Goal: Transaction & Acquisition: Purchase product/service

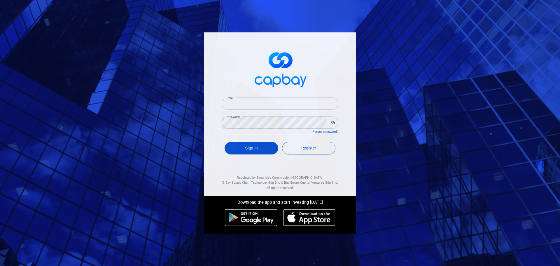
type input "[EMAIL_ADDRESS][DOMAIN_NAME]"
click at [254, 146] on button "Sign In" at bounding box center [252, 148] width 54 height 13
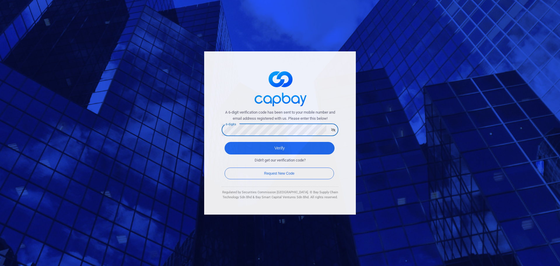
click at [225, 142] on button "Verify" at bounding box center [280, 148] width 110 height 13
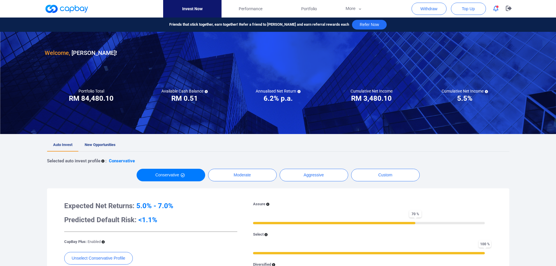
click at [109, 143] on span "New Opportunities" at bounding box center [100, 144] width 31 height 4
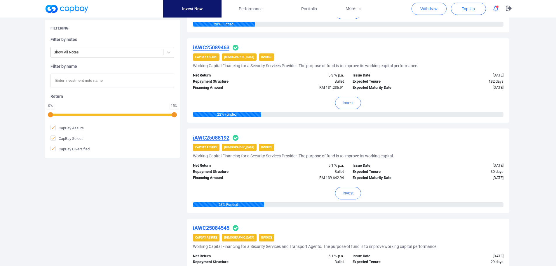
scroll to position [409, 0]
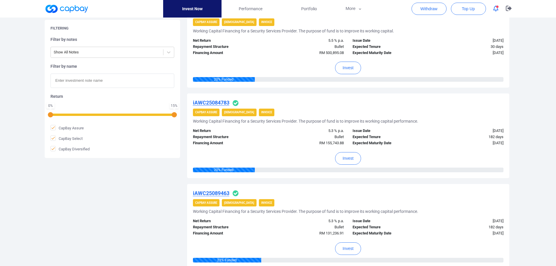
click at [495, 6] on icon "button" at bounding box center [495, 9] width 5 height 6
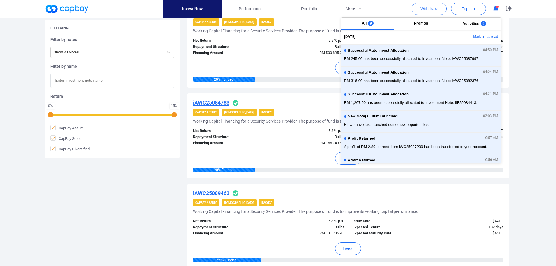
click at [499, 8] on button "button" at bounding box center [495, 8] width 11 height 9
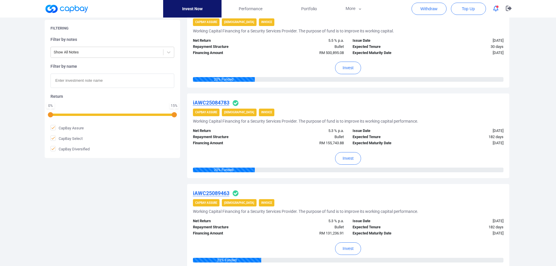
click at [498, 10] on icon "button" at bounding box center [495, 9] width 5 height 6
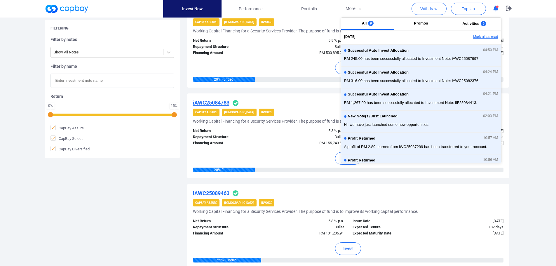
click at [482, 37] on button "Mark all as read" at bounding box center [469, 37] width 63 height 10
